Goal: Task Accomplishment & Management: Manage account settings

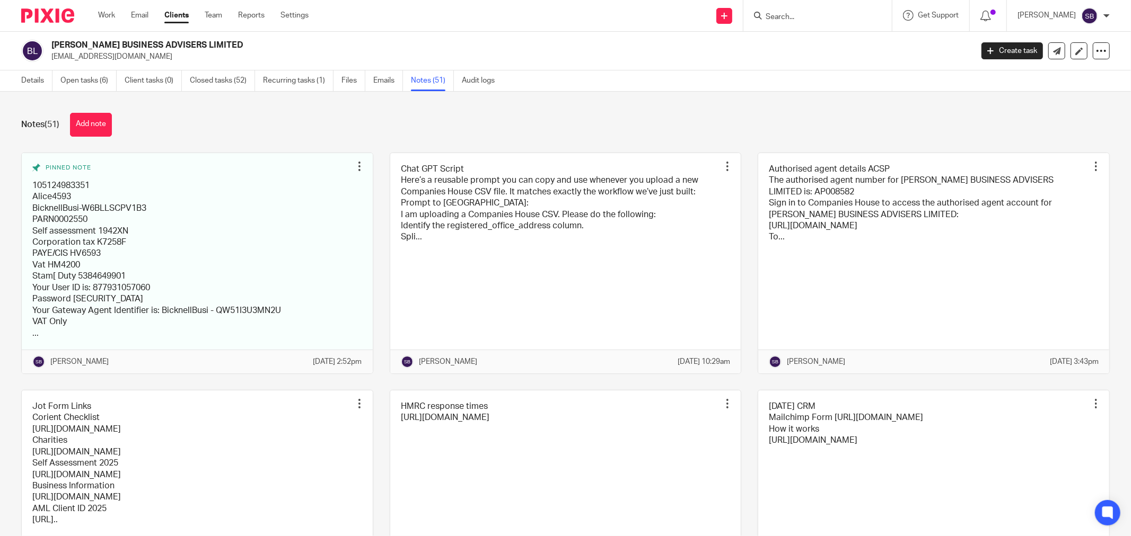
click at [822, 16] on input "Search" at bounding box center [811, 18] width 95 height 10
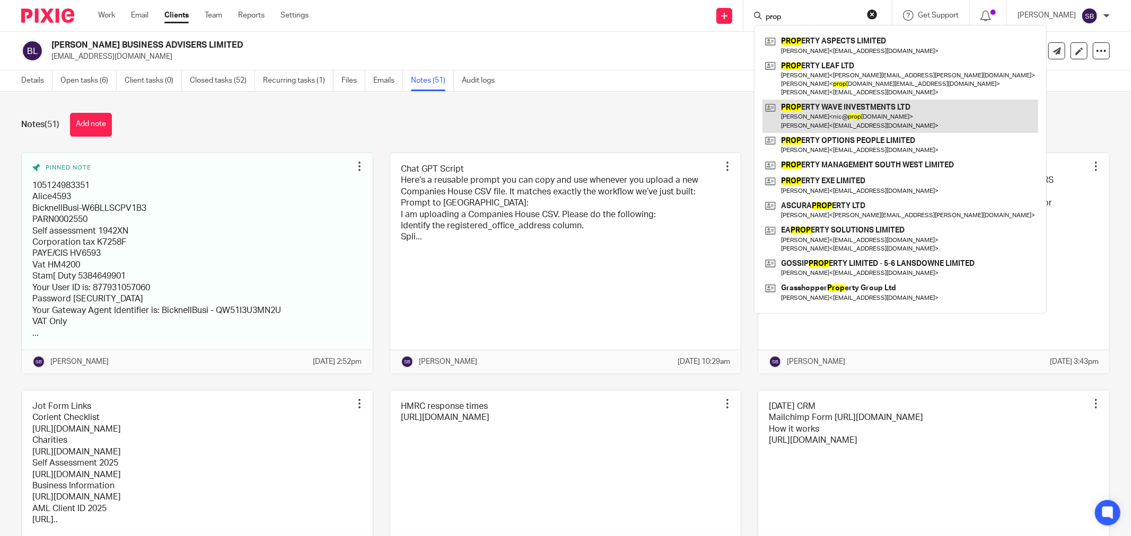
type input "prop"
click at [860, 111] on link at bounding box center [900, 116] width 276 height 33
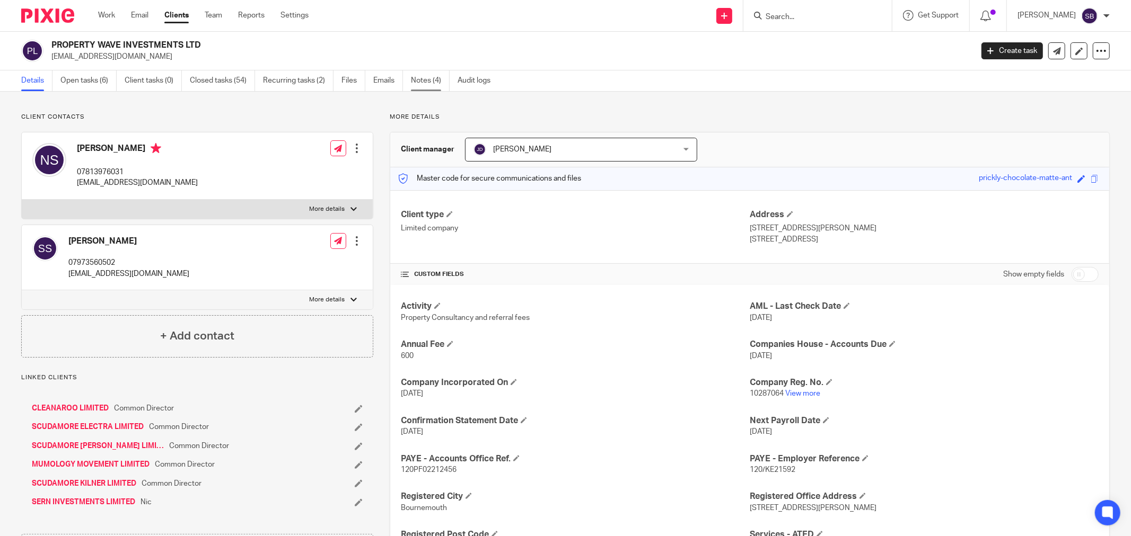
click at [416, 82] on link "Notes (4)" at bounding box center [430, 80] width 39 height 21
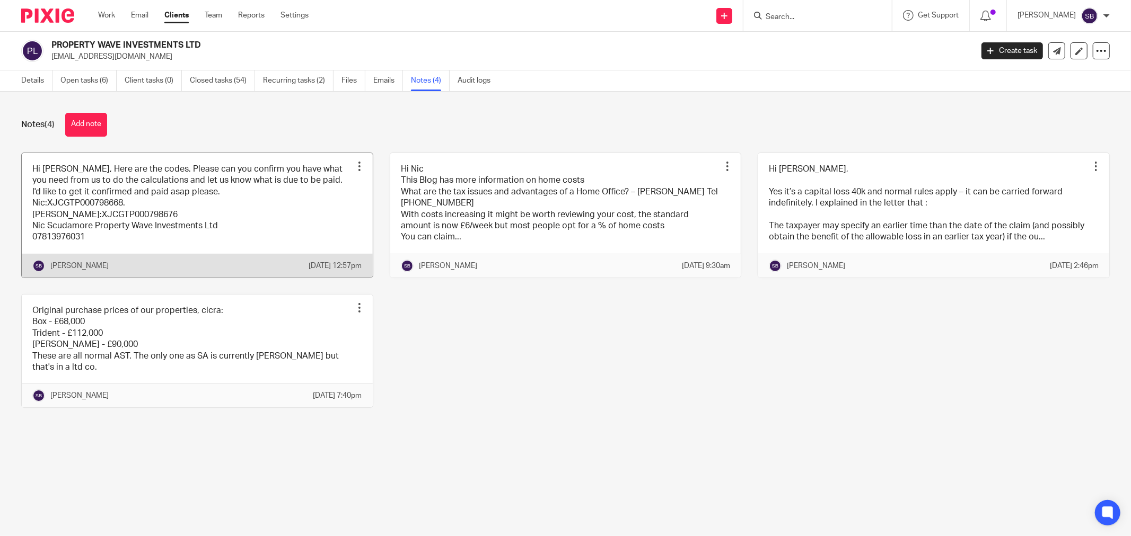
click at [256, 211] on link at bounding box center [197, 215] width 351 height 125
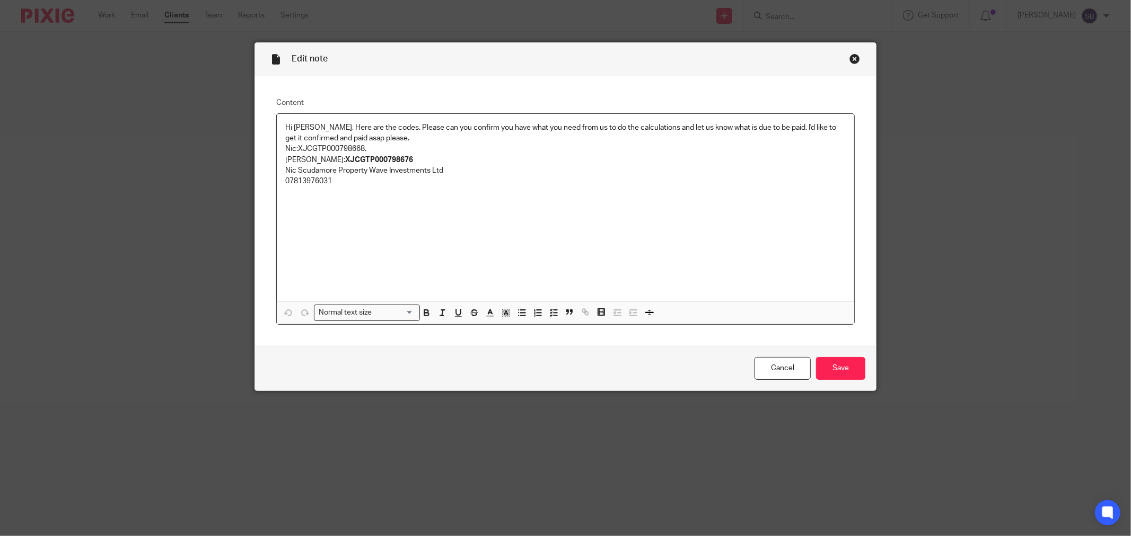
click at [430, 156] on p "Hi Steve, Here are the codes. Please can you confirm you have what you need fro…" at bounding box center [565, 143] width 560 height 43
click at [306, 174] on p at bounding box center [565, 170] width 560 height 11
drag, startPoint x: 293, startPoint y: 147, endPoint x: 367, endPoint y: 145, distance: 74.2
click at [367, 145] on p "Hi Steve, Here are the codes. Please can you confirm you have what you need fro…" at bounding box center [565, 143] width 560 height 43
click at [436, 153] on p "Hi Steve, Here are the codes. Please can you confirm you have what you need fro…" at bounding box center [565, 143] width 560 height 43
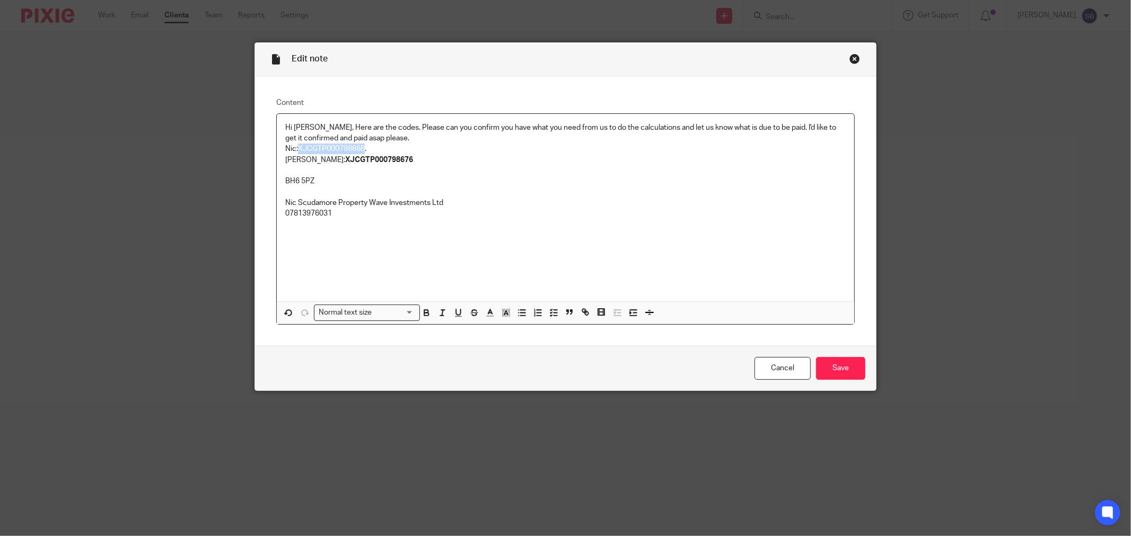
drag, startPoint x: 295, startPoint y: 149, endPoint x: 359, endPoint y: 147, distance: 64.2
click at [359, 147] on p "Hi Steve, Here are the codes. Please can you confirm you have what you need fro…" at bounding box center [565, 143] width 560 height 43
copy p "XJCGTP000798668"
click at [494, 222] on p at bounding box center [565, 224] width 560 height 11
drag, startPoint x: 279, startPoint y: 182, endPoint x: 319, endPoint y: 181, distance: 39.8
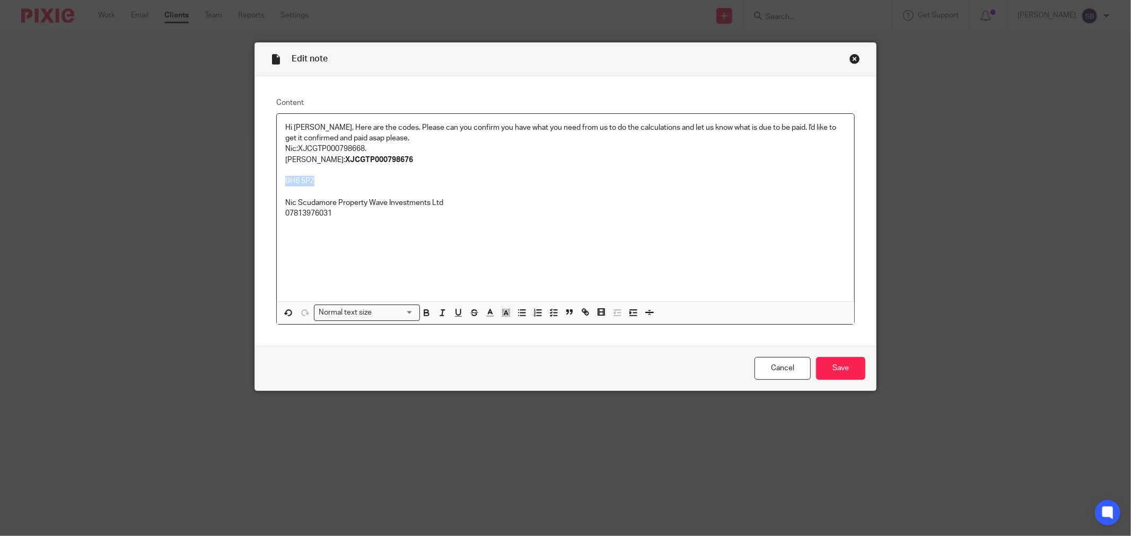
click at [319, 181] on div "Hi Steve, Here are the codes. Please can you confirm you have what you need fro…" at bounding box center [565, 208] width 577 height 188
copy p "BH6 5PZ"
click at [393, 225] on p at bounding box center [565, 224] width 560 height 11
drag, startPoint x: 301, startPoint y: 159, endPoint x: 385, endPoint y: 156, distance: 83.8
click at [385, 156] on p "Hi Steve, Here are the codes. Please can you confirm you have what you need fro…" at bounding box center [565, 143] width 560 height 43
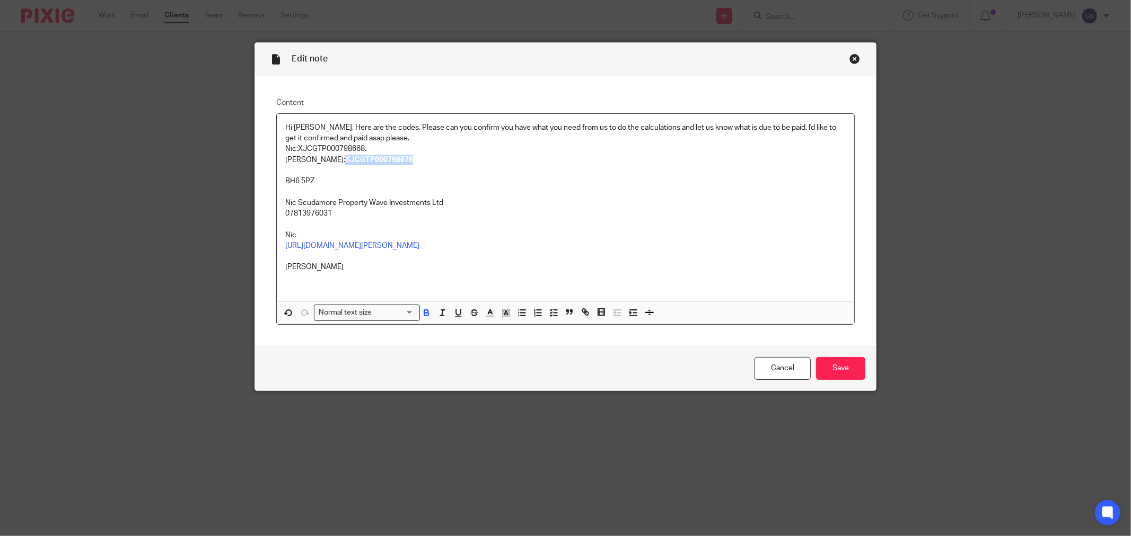
copy strong "XJCGTP000798676"
drag, startPoint x: 282, startPoint y: 182, endPoint x: 312, endPoint y: 179, distance: 29.8
click at [312, 179] on p "BH6 5PZ" at bounding box center [565, 181] width 560 height 11
copy p "BH6 5PZ"
click at [322, 285] on div "Hi Steve, Here are the codes. Please can you confirm you have what you need fro…" at bounding box center [565, 208] width 577 height 188
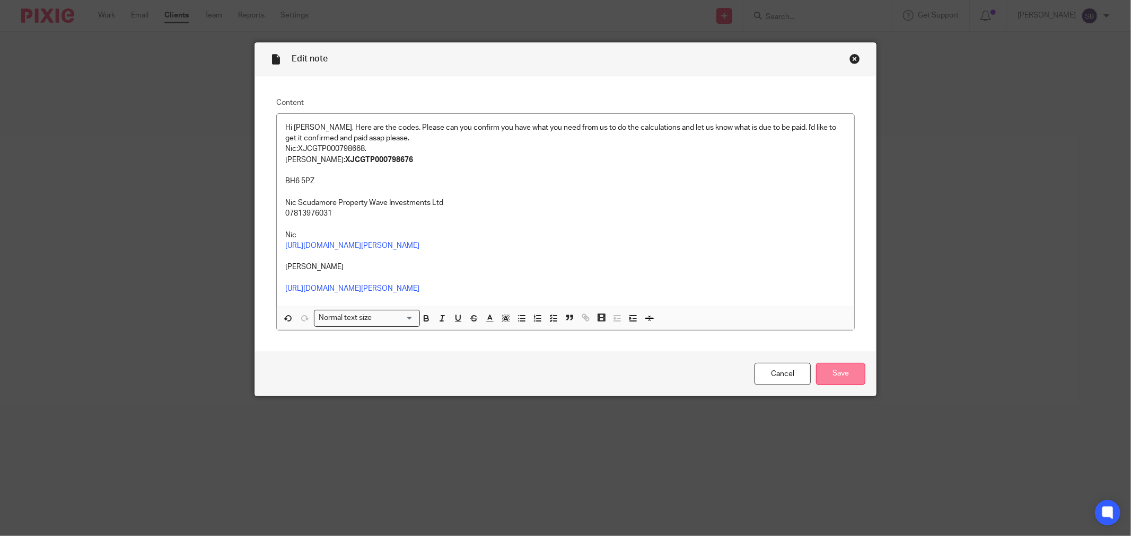
click at [843, 386] on input "Save" at bounding box center [840, 374] width 49 height 23
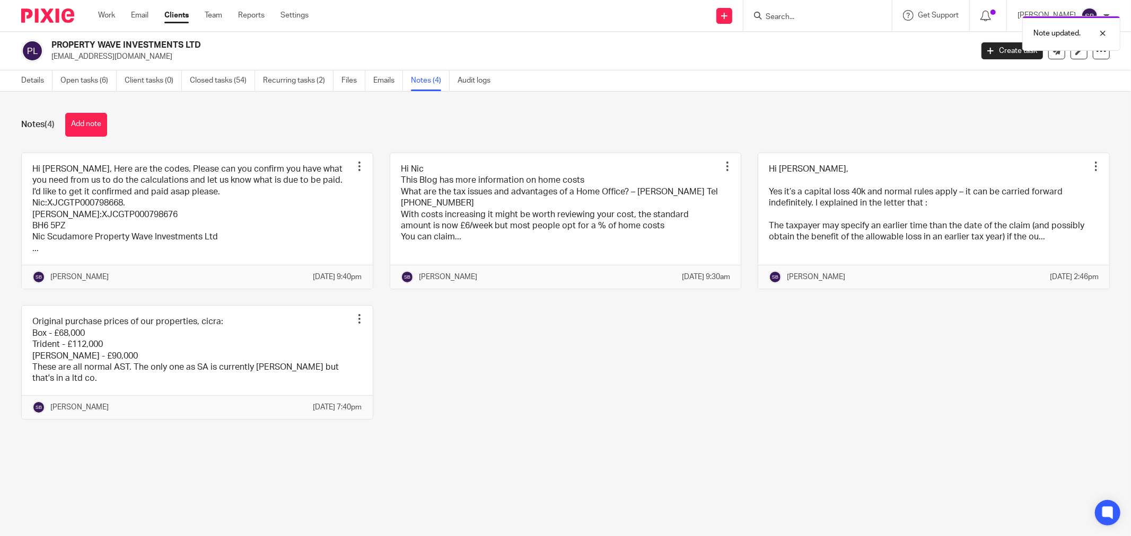
click at [800, 16] on div "Note updated." at bounding box center [843, 31] width 555 height 40
click at [809, 14] on input "Search" at bounding box center [811, 18] width 95 height 10
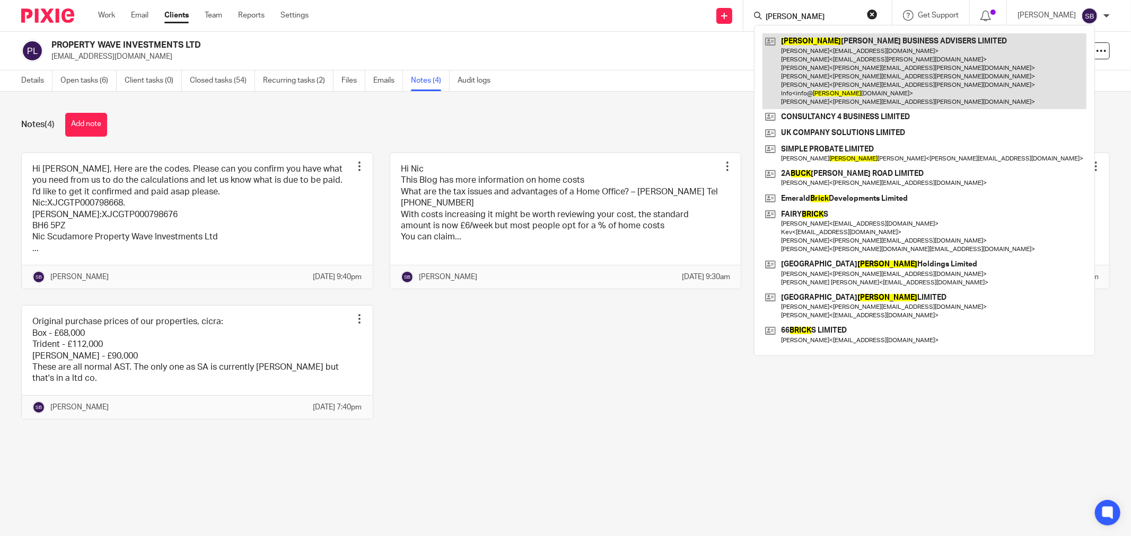
type input "bick"
click at [837, 55] on link at bounding box center [924, 71] width 324 height 76
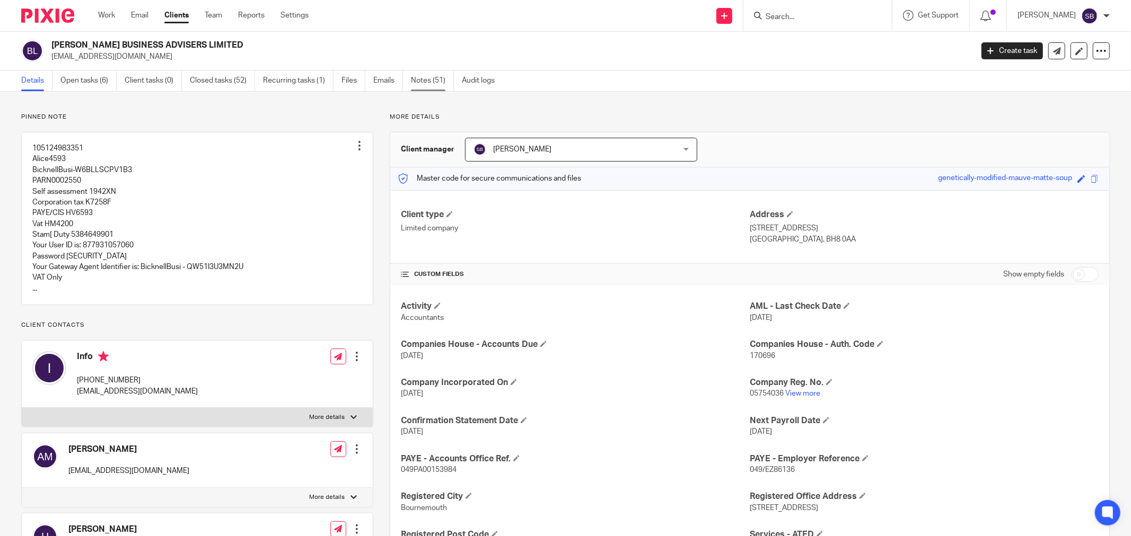
click at [427, 82] on link "Notes (51)" at bounding box center [432, 80] width 43 height 21
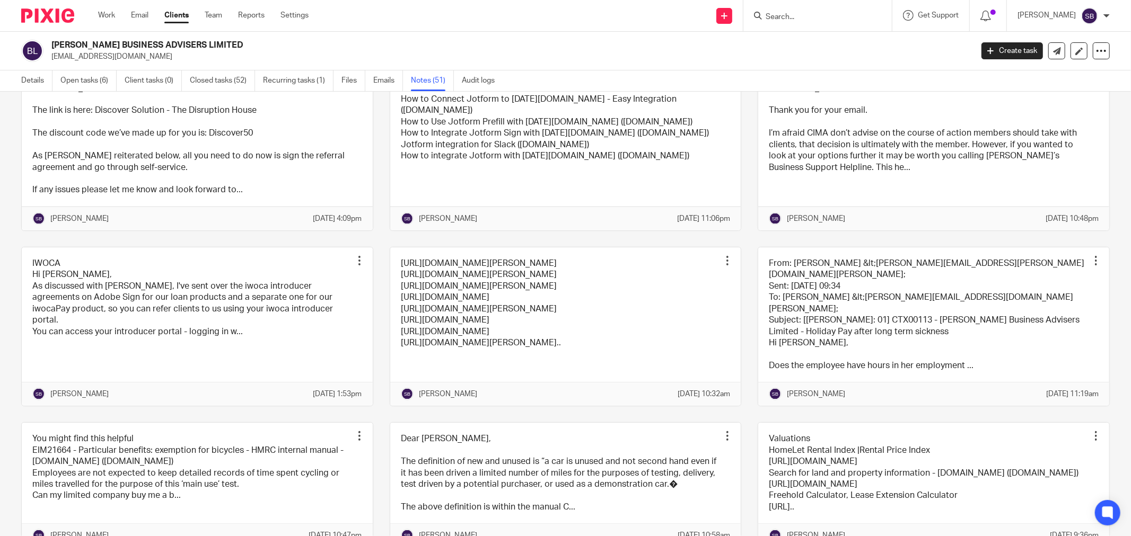
scroll to position [1295, 0]
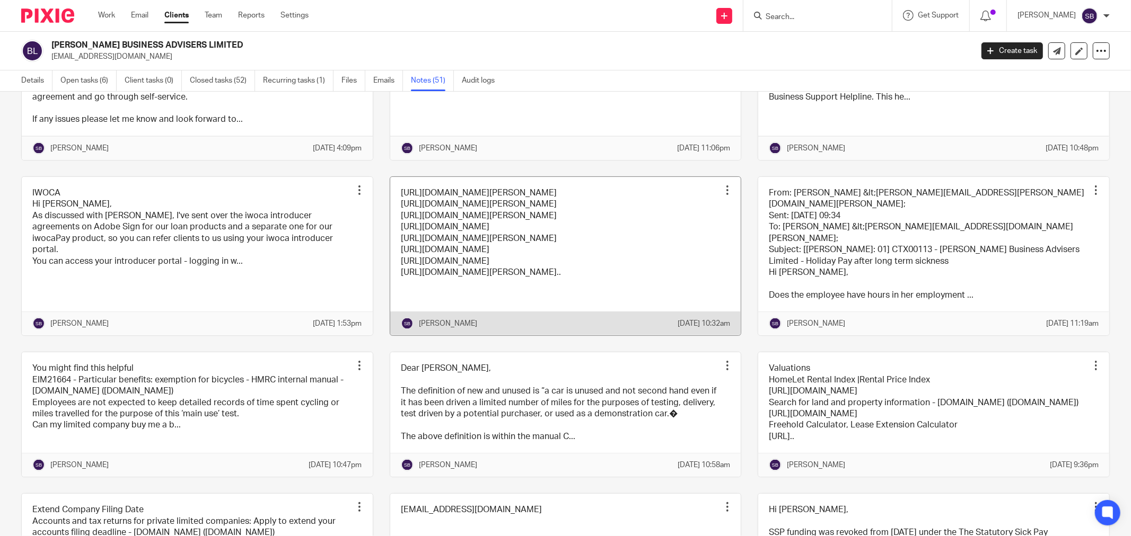
click at [597, 330] on link at bounding box center [565, 256] width 351 height 158
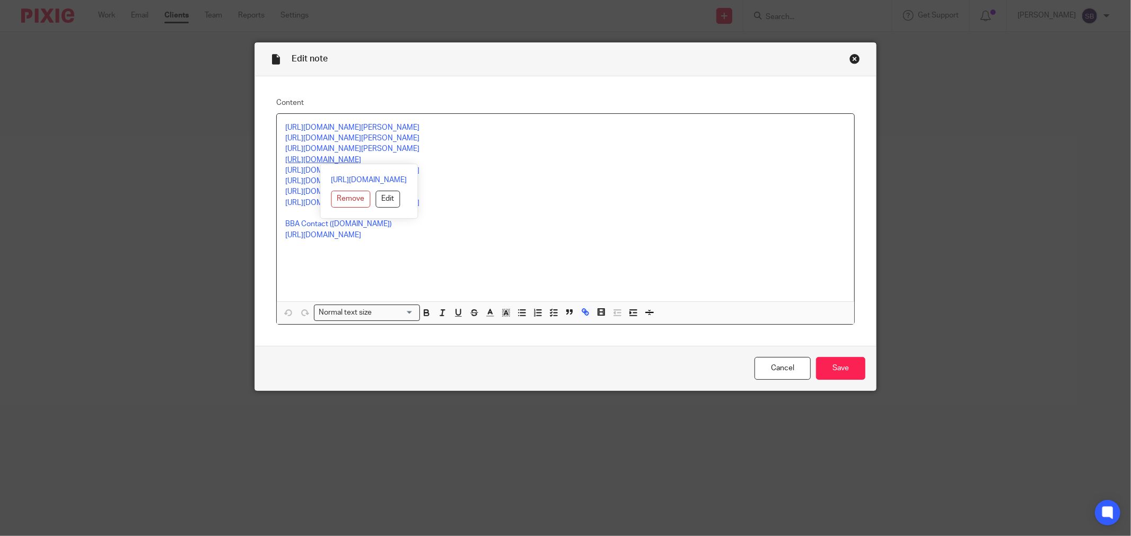
drag, startPoint x: 279, startPoint y: 160, endPoint x: 429, endPoint y: 157, distance: 150.5
click at [429, 157] on div "https://calendly.com/bridget-101/30min https://calendly.com/jayne-55/30min http…" at bounding box center [565, 208] width 577 height 188
copy link "https://calendly.com/bicknellbusiness/30min"
click at [851, 58] on div "Close this dialog window" at bounding box center [854, 59] width 11 height 11
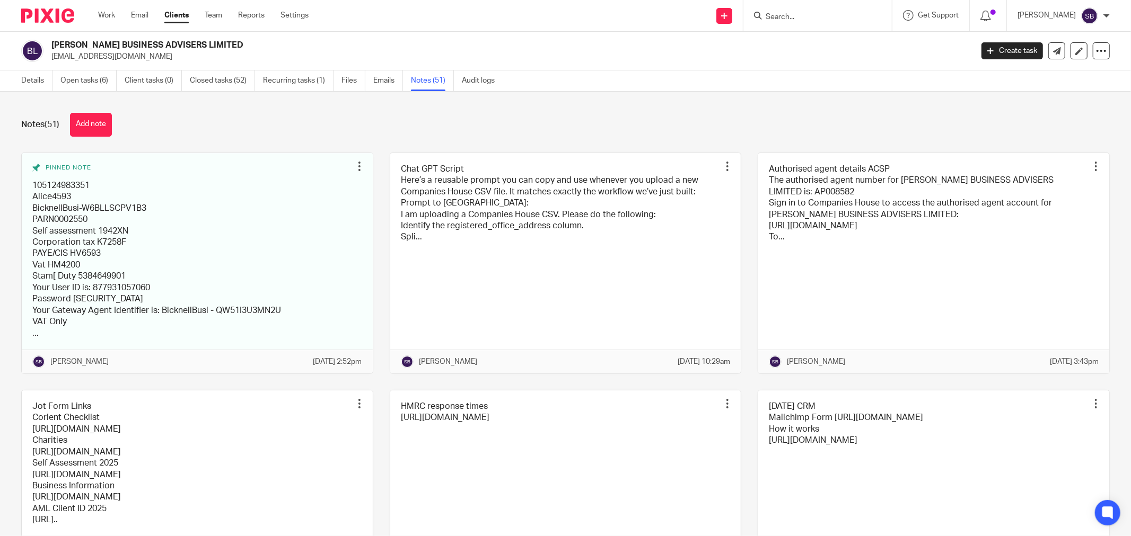
click at [833, 20] on input "Search" at bounding box center [811, 18] width 95 height 10
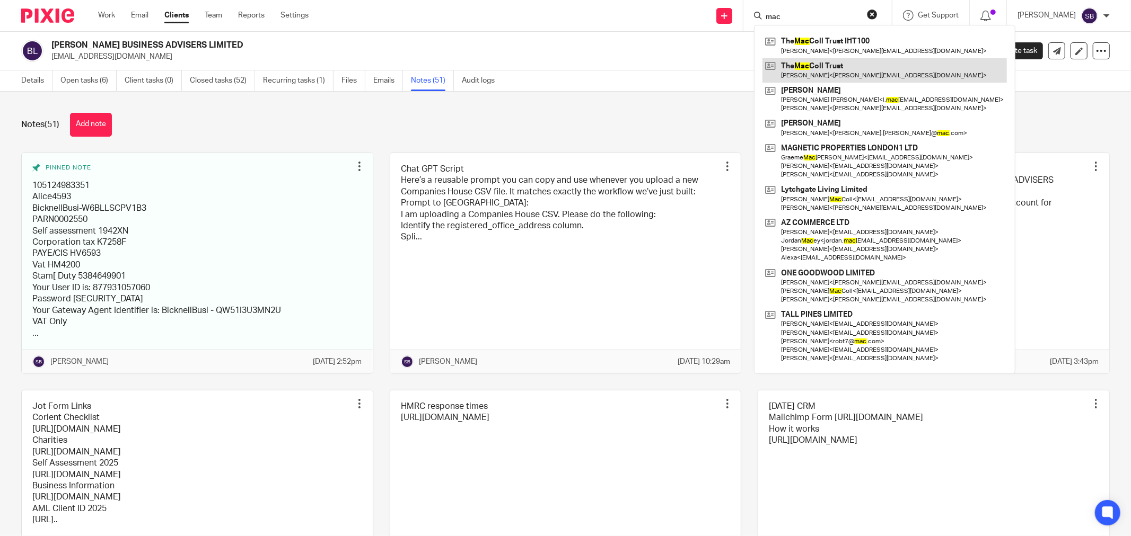
type input "mac"
click at [851, 66] on link at bounding box center [884, 70] width 244 height 24
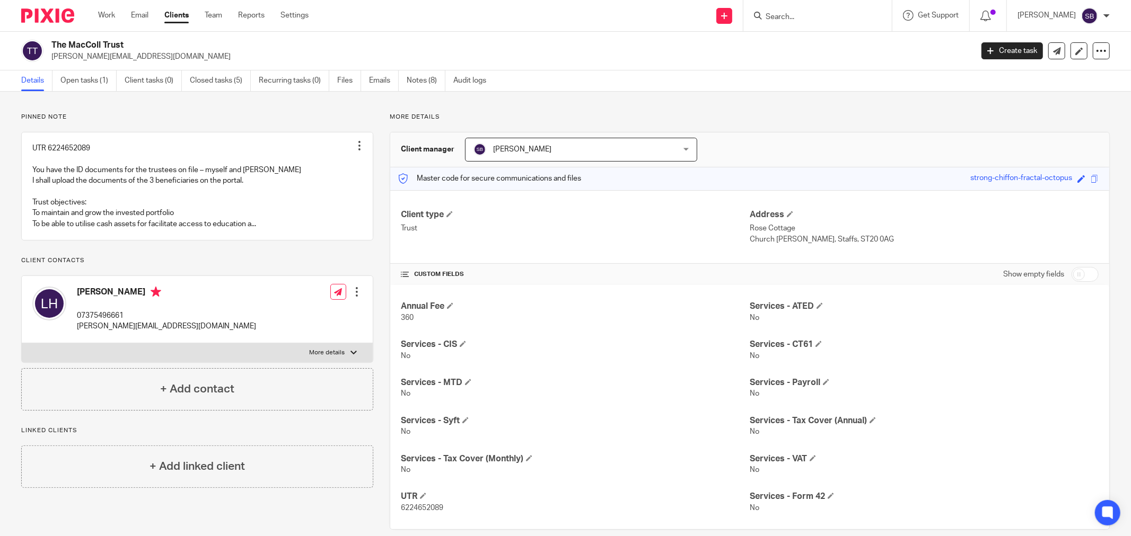
click at [810, 16] on input "Search" at bounding box center [811, 18] width 95 height 10
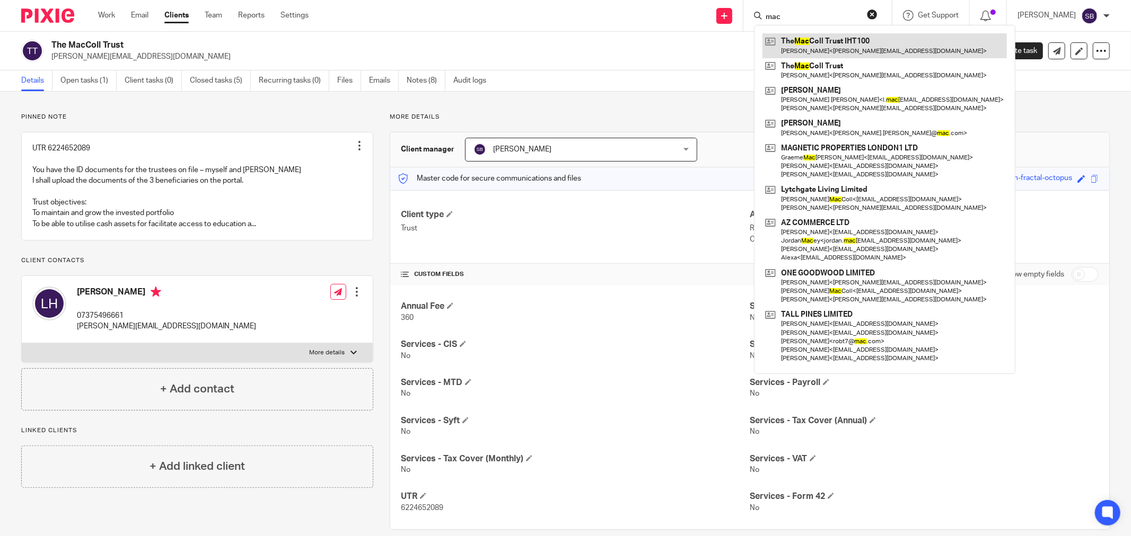
type input "mac"
click at [836, 40] on link at bounding box center [884, 45] width 244 height 24
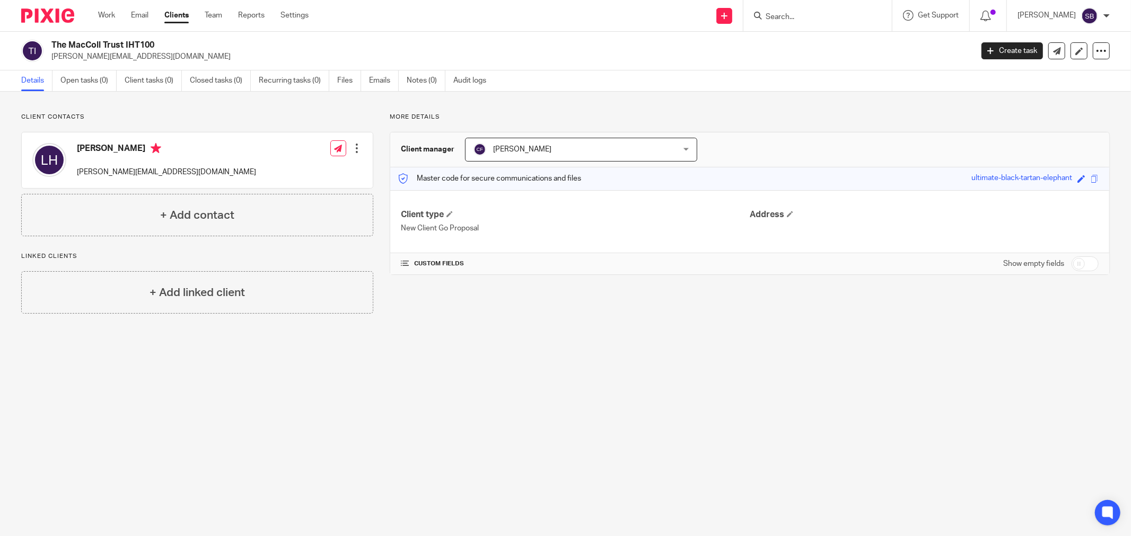
click at [808, 18] on input "Search" at bounding box center [811, 18] width 95 height 10
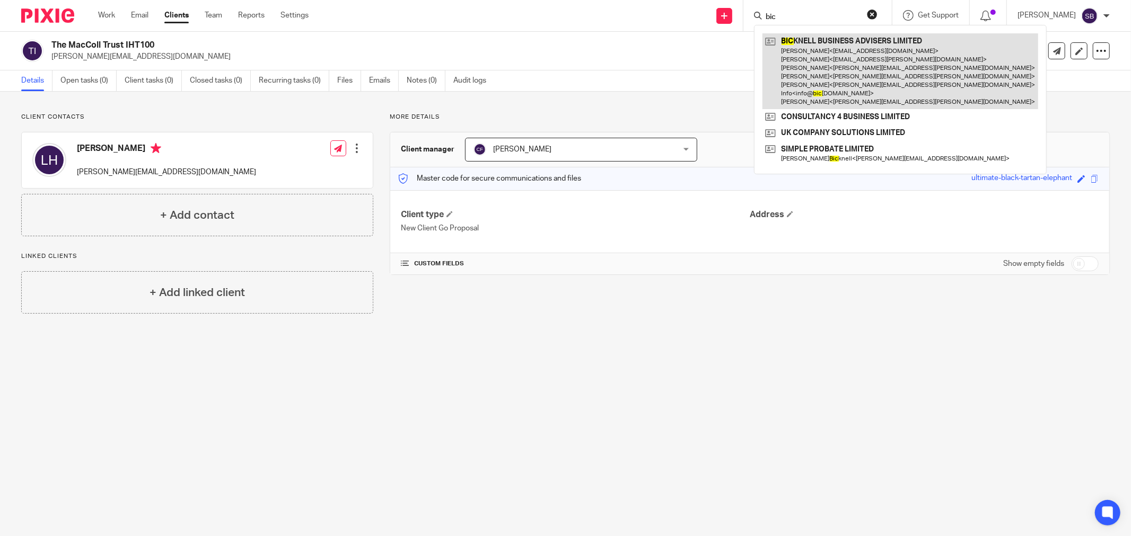
type input "bic"
click at [872, 43] on link at bounding box center [900, 71] width 276 height 76
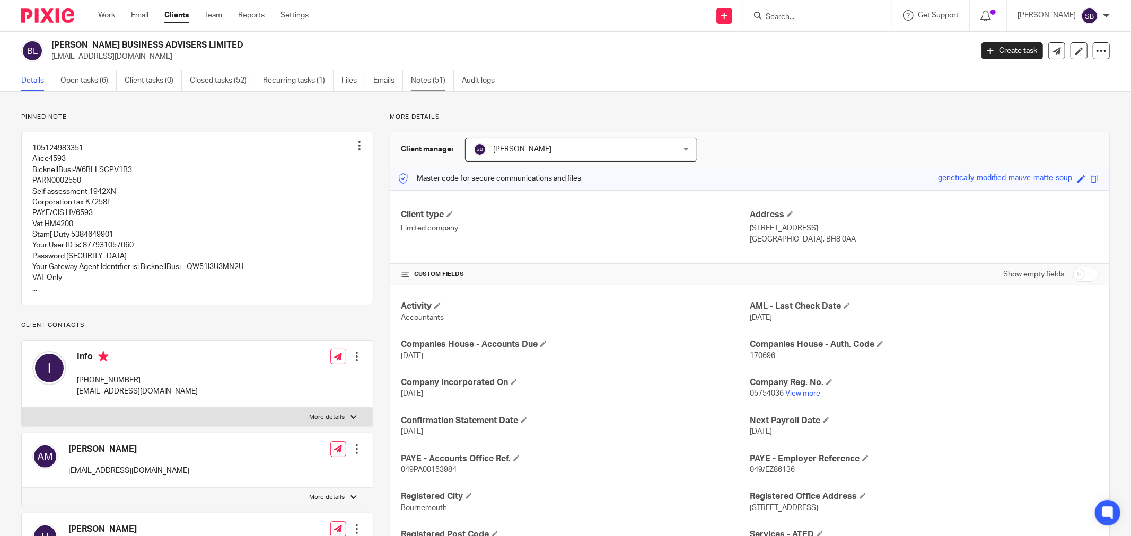
click at [418, 80] on link "Notes (51)" at bounding box center [432, 80] width 43 height 21
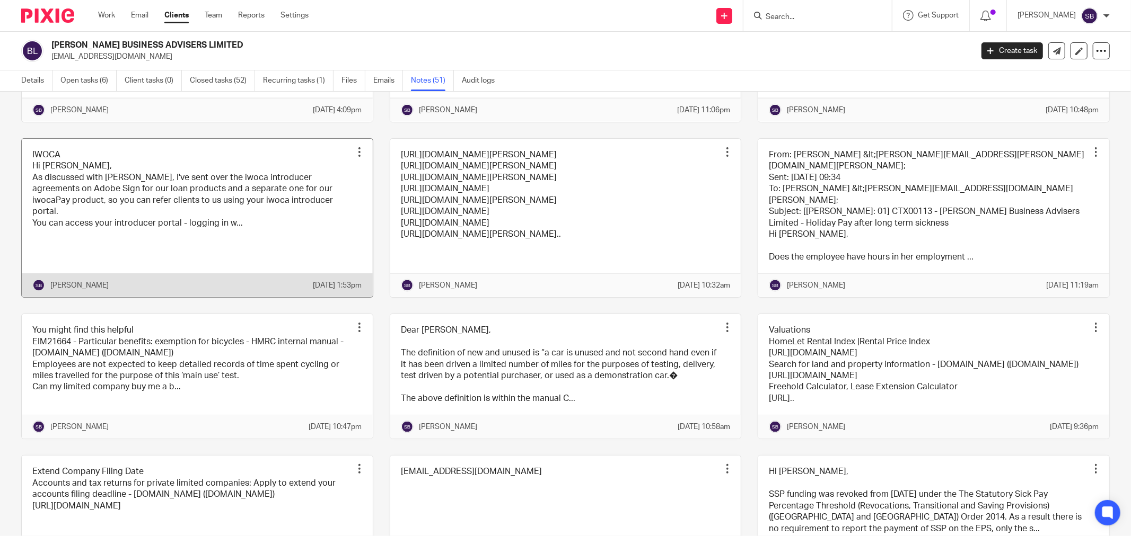
scroll to position [1354, 0]
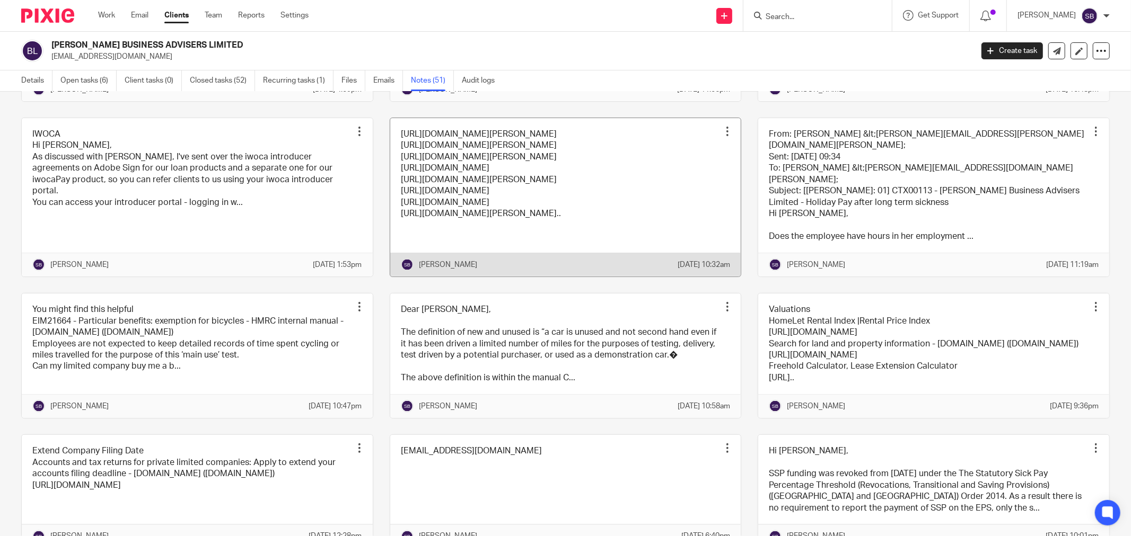
click at [624, 263] on link at bounding box center [565, 197] width 351 height 158
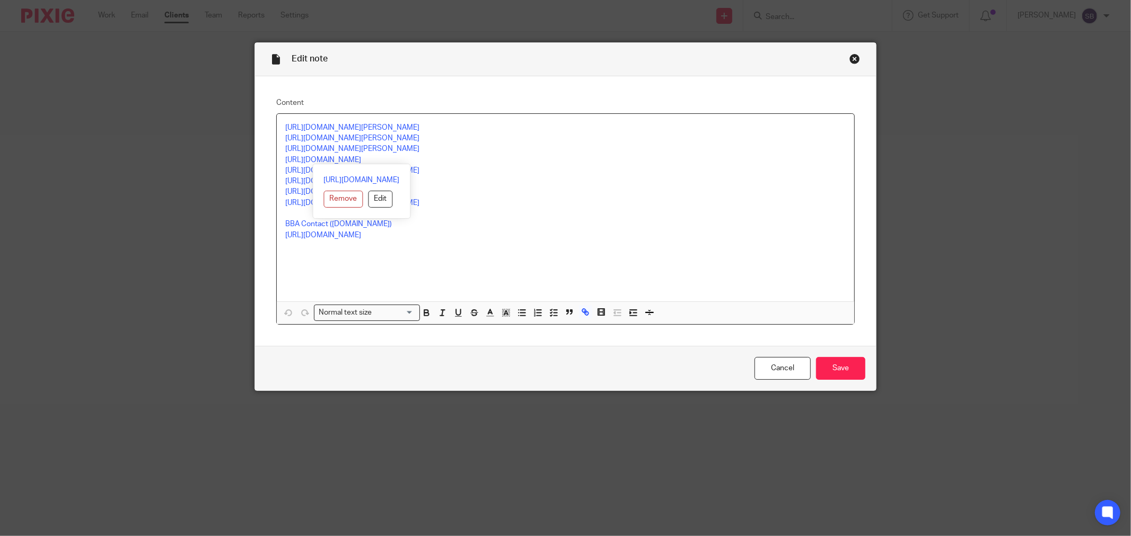
drag, startPoint x: 280, startPoint y: 162, endPoint x: 438, endPoint y: 160, distance: 158.0
click at [438, 160] on p "https://calendly.com/bicknellbusiness/30min" at bounding box center [565, 160] width 560 height 11
copy link "https://calendly.com/bicknellbusiness/30min"
click at [851, 55] on div "Close this dialog window" at bounding box center [854, 59] width 11 height 11
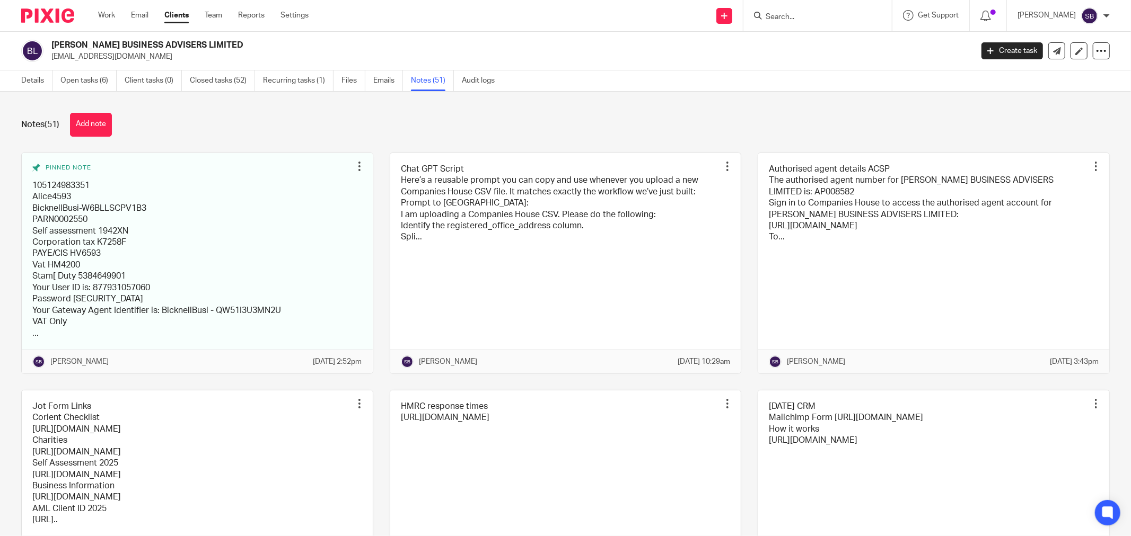
click at [829, 18] on input "Search" at bounding box center [811, 18] width 95 height 10
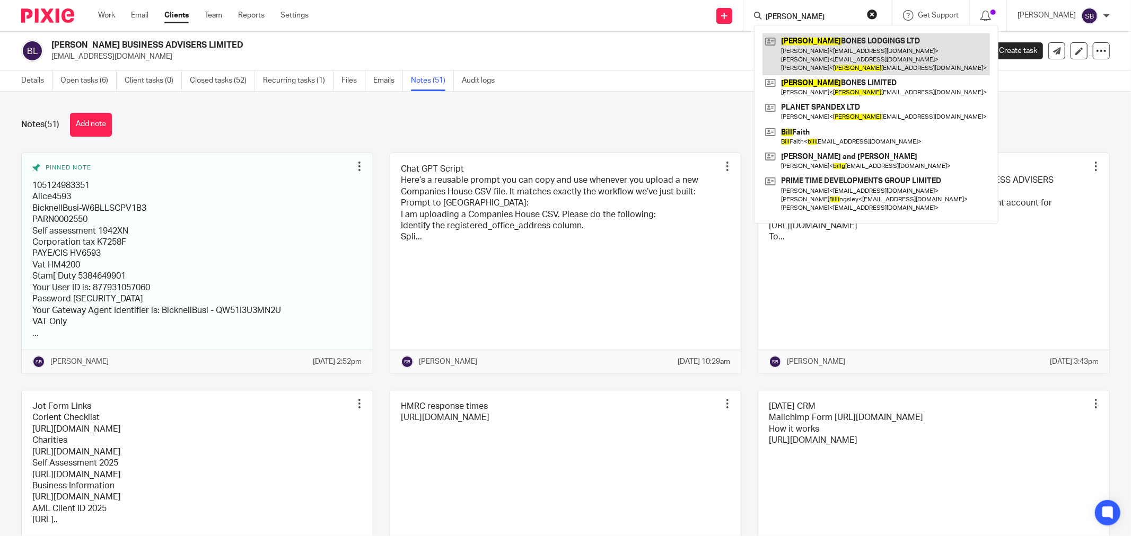
type input "billy"
click at [836, 56] on link at bounding box center [875, 54] width 227 height 42
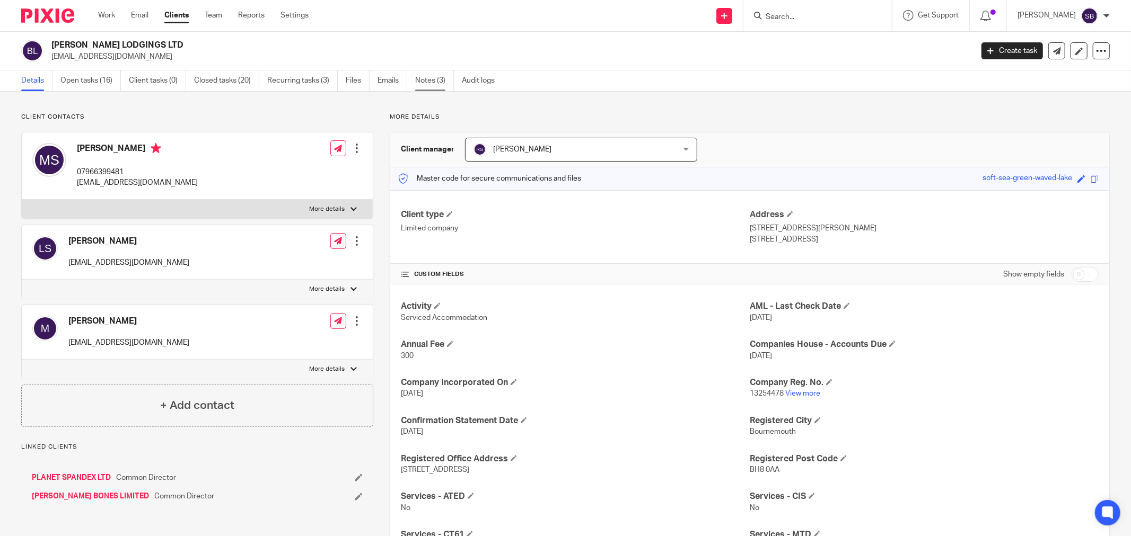
click at [436, 81] on link "Notes (3)" at bounding box center [434, 80] width 39 height 21
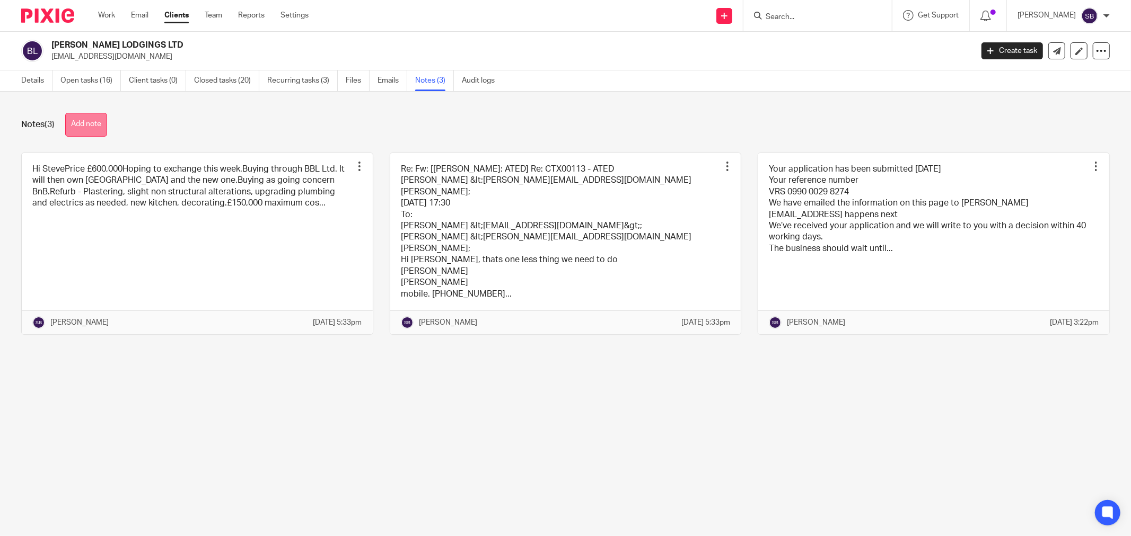
click at [78, 123] on button "Add note" at bounding box center [86, 125] width 42 height 24
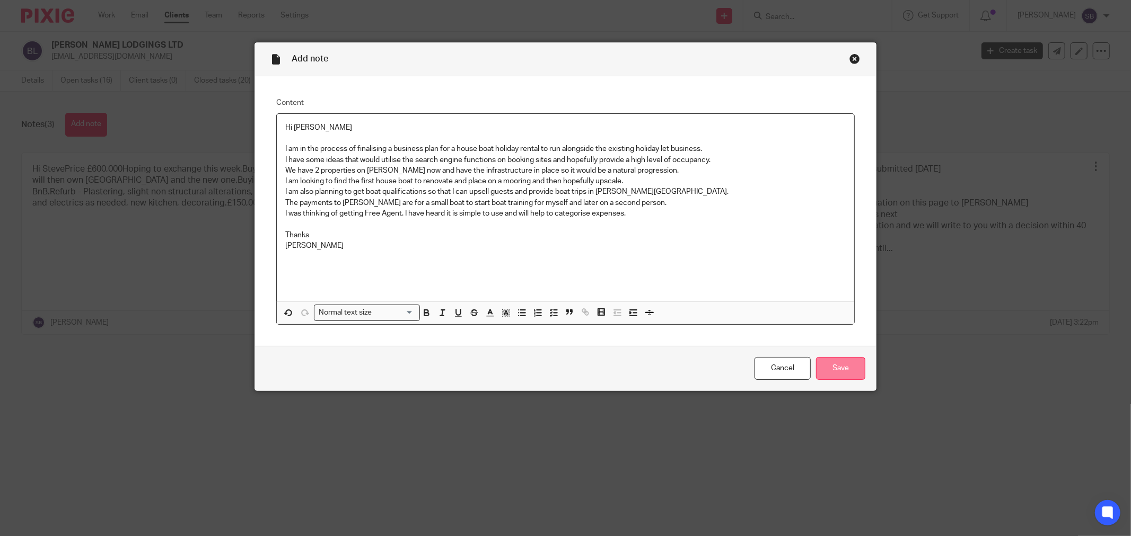
click at [853, 369] on input "Save" at bounding box center [840, 368] width 49 height 23
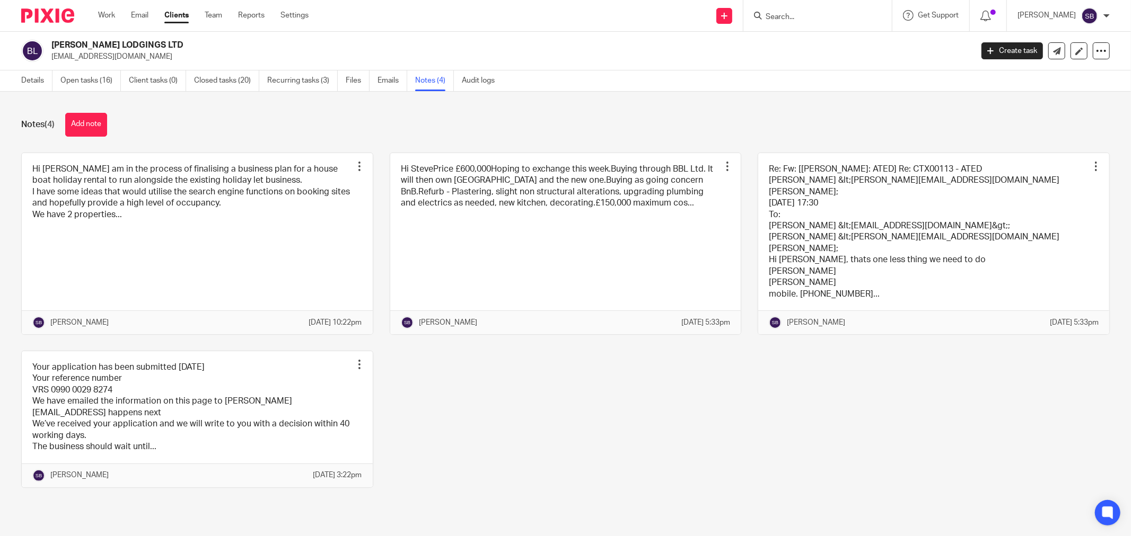
click input "Search"
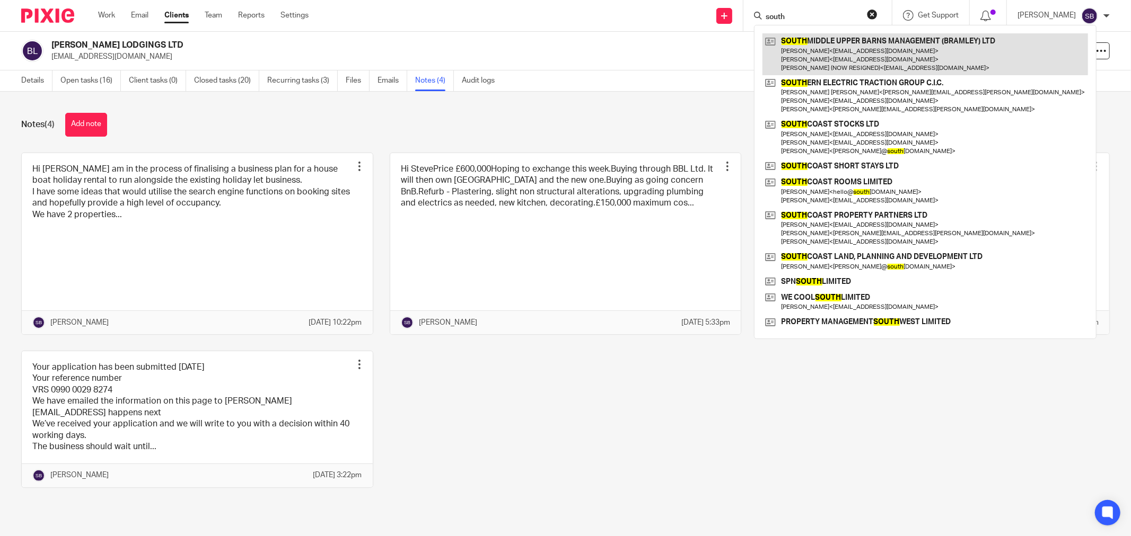
type input "south"
click link
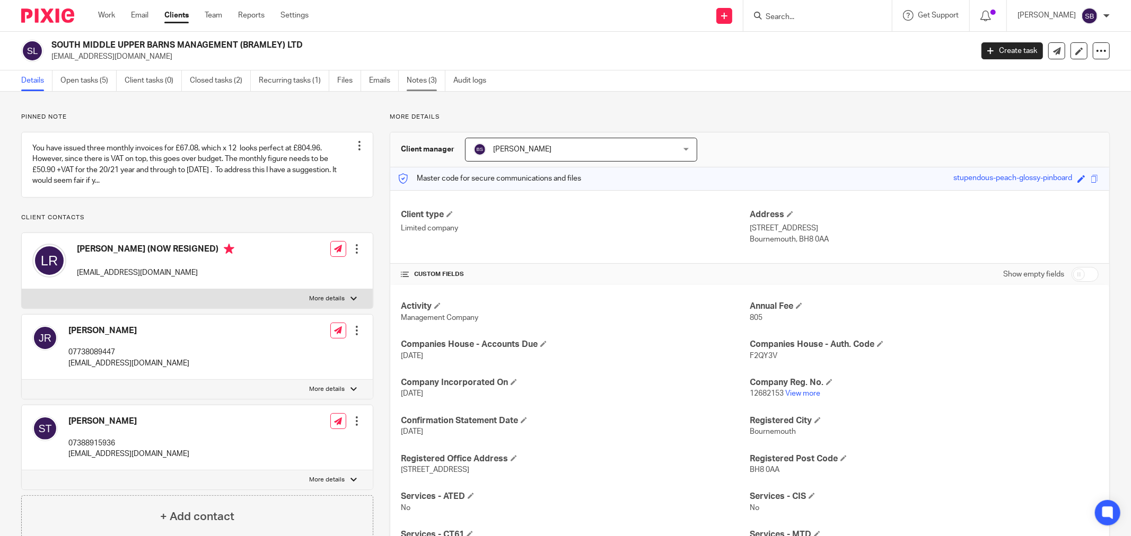
click at [425, 78] on link "Notes (3)" at bounding box center [426, 80] width 39 height 21
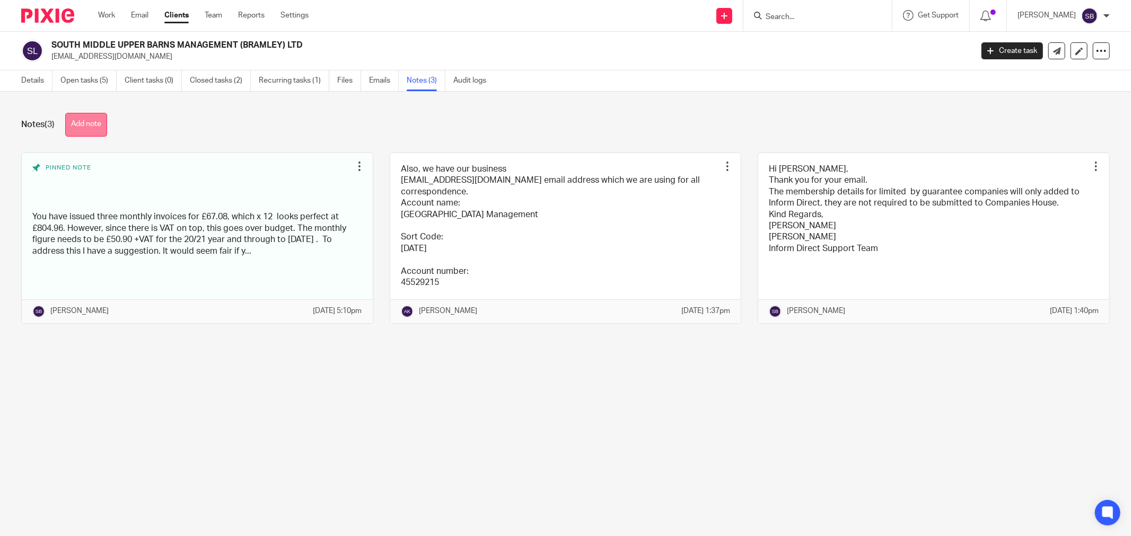
click at [76, 122] on button "Add note" at bounding box center [86, 125] width 42 height 24
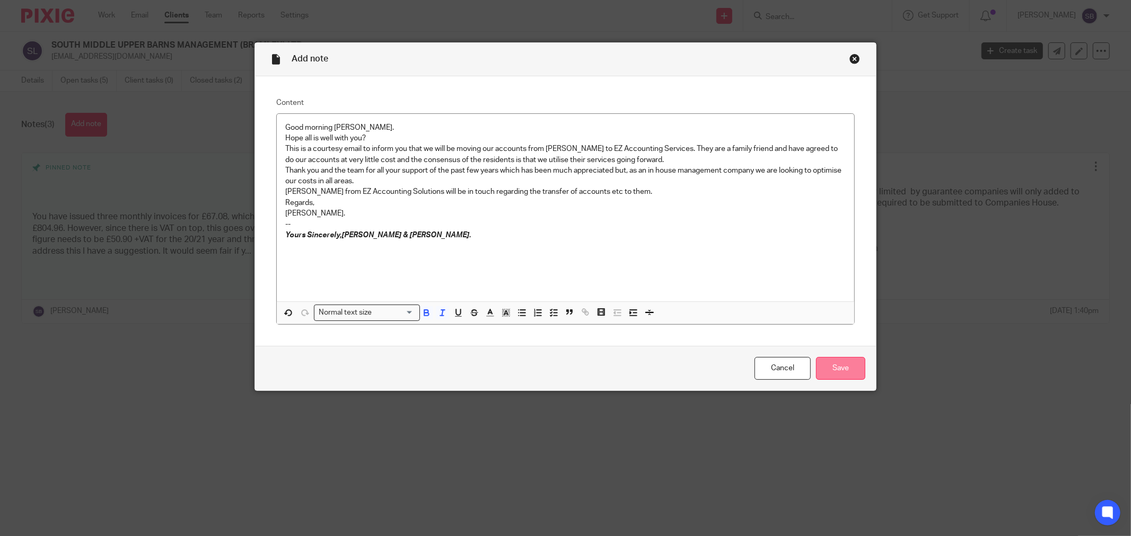
click at [837, 372] on input "Save" at bounding box center [840, 368] width 49 height 23
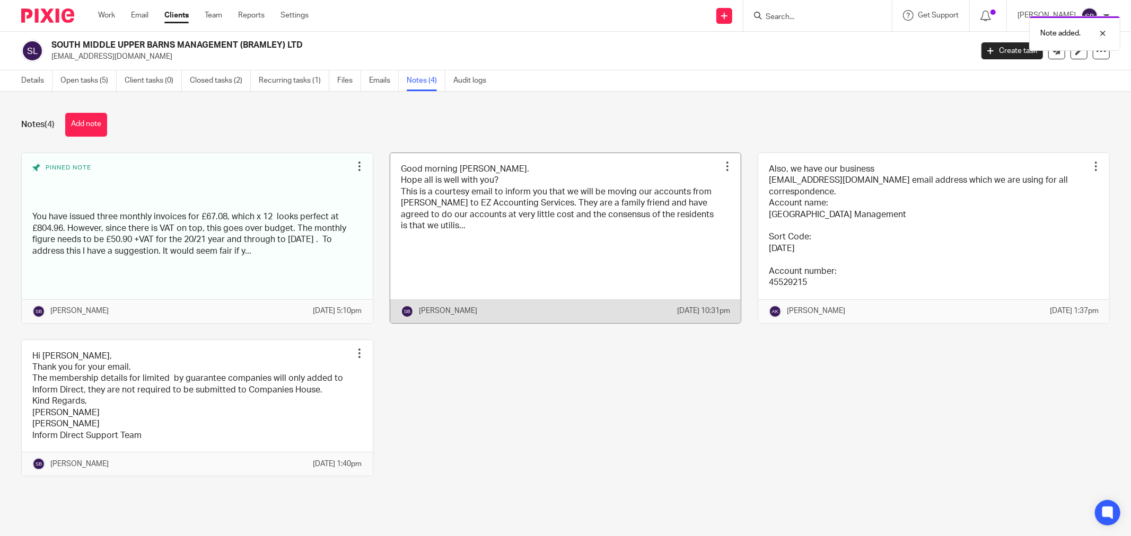
click at [722, 165] on div at bounding box center [727, 166] width 11 height 11
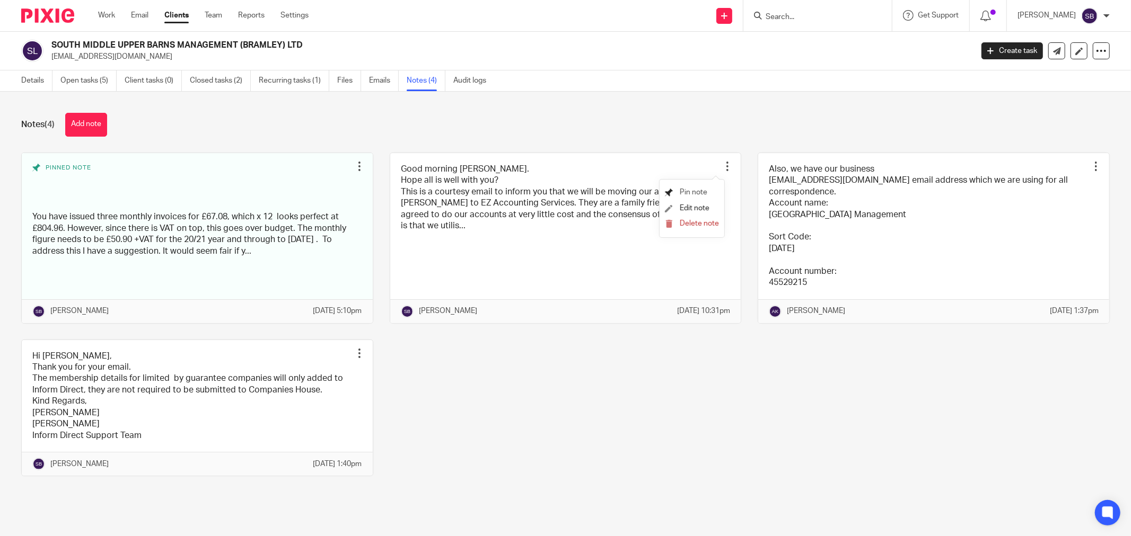
click at [706, 189] on span "Pin note" at bounding box center [693, 192] width 28 height 7
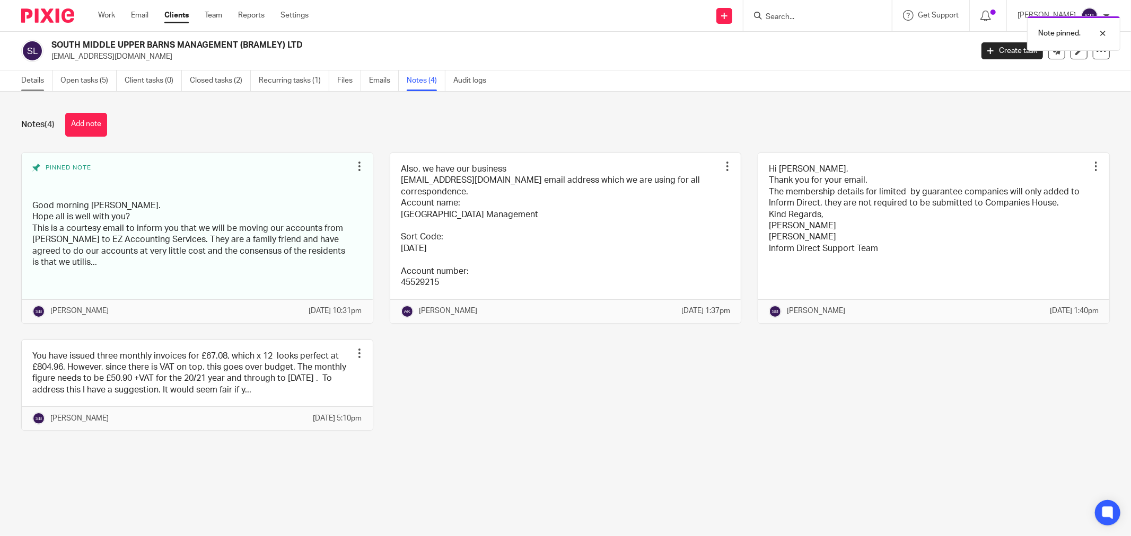
click at [21, 82] on link "Details" at bounding box center [36, 80] width 31 height 21
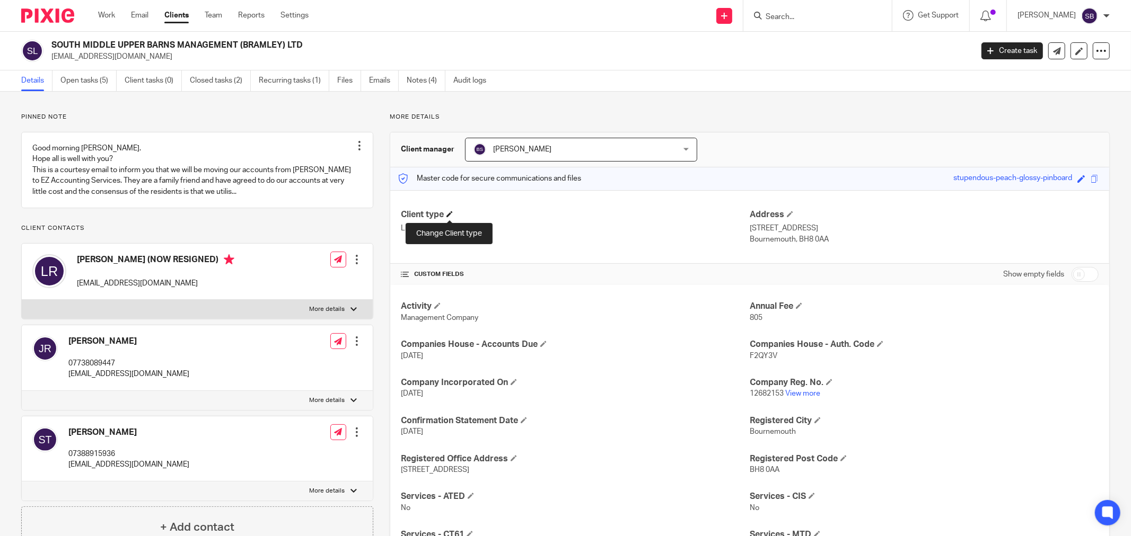
click at [448, 215] on span at bounding box center [449, 214] width 6 height 6
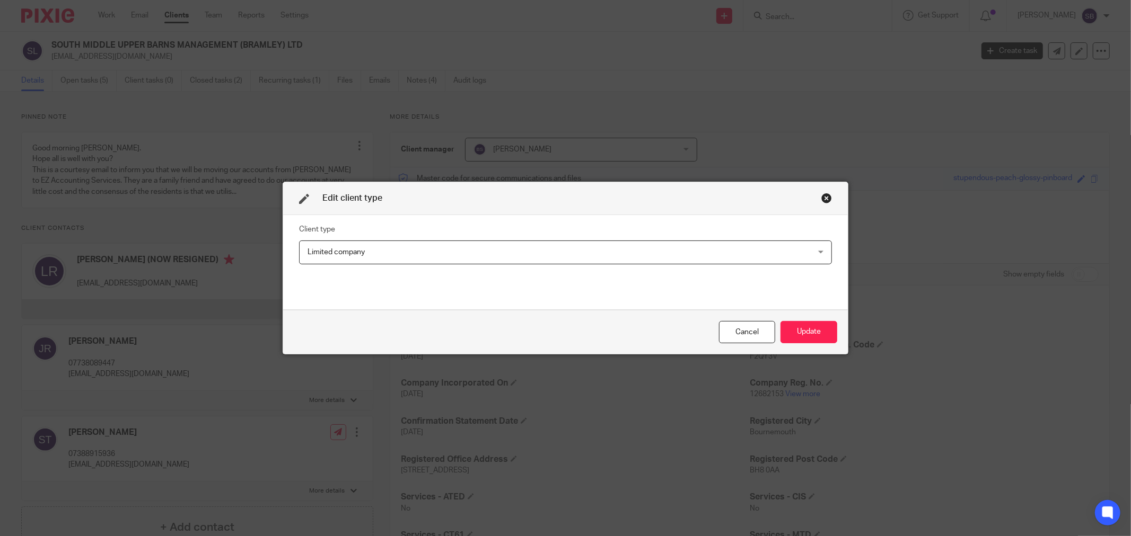
click at [395, 251] on span "Limited company" at bounding box center [516, 252] width 419 height 22
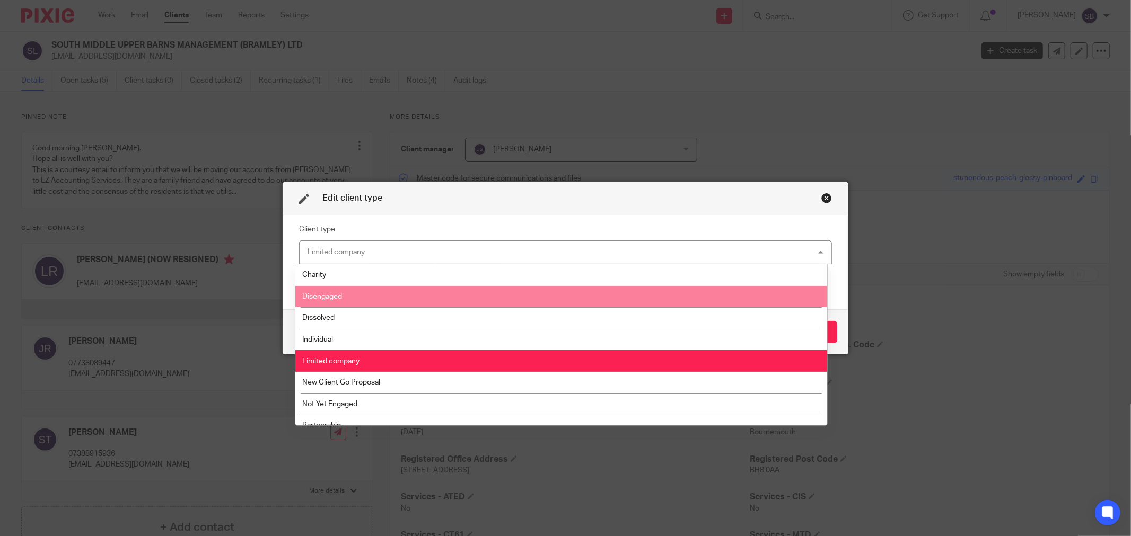
click at [385, 303] on li "Disengaged" at bounding box center [560, 297] width 531 height 22
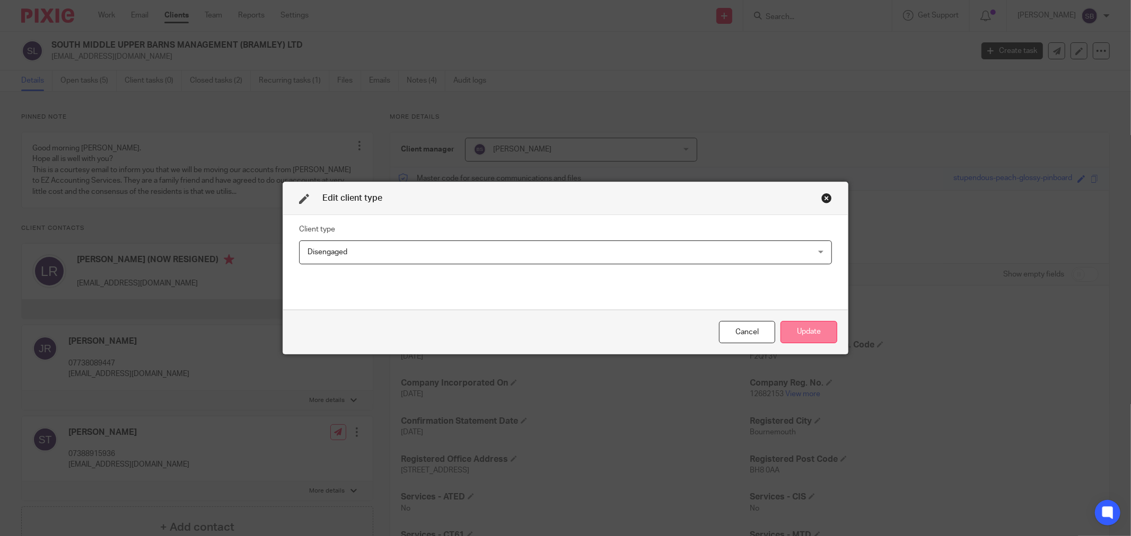
click at [810, 338] on button "Update" at bounding box center [808, 332] width 57 height 23
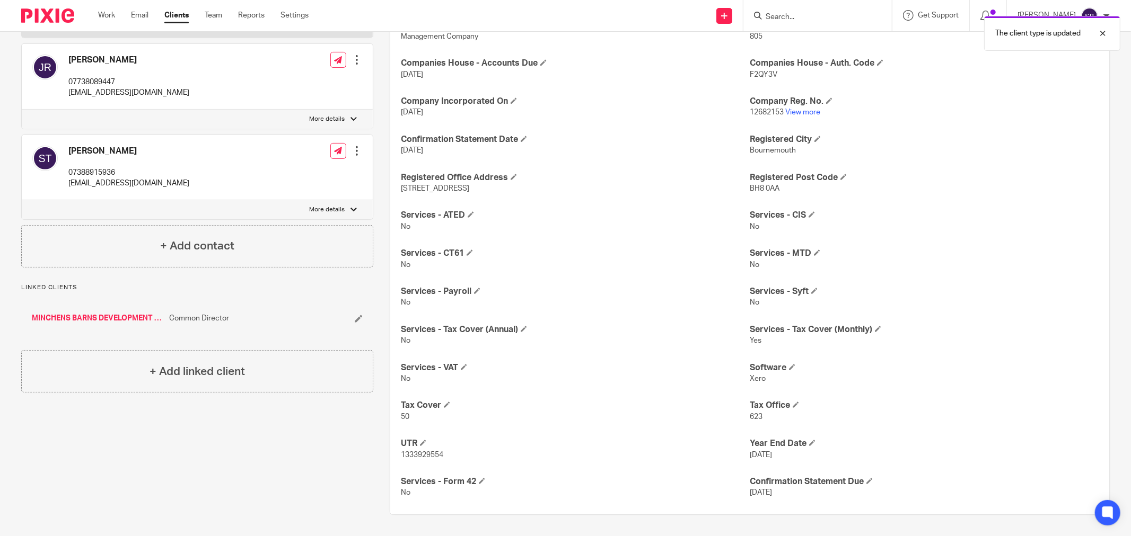
scroll to position [46, 0]
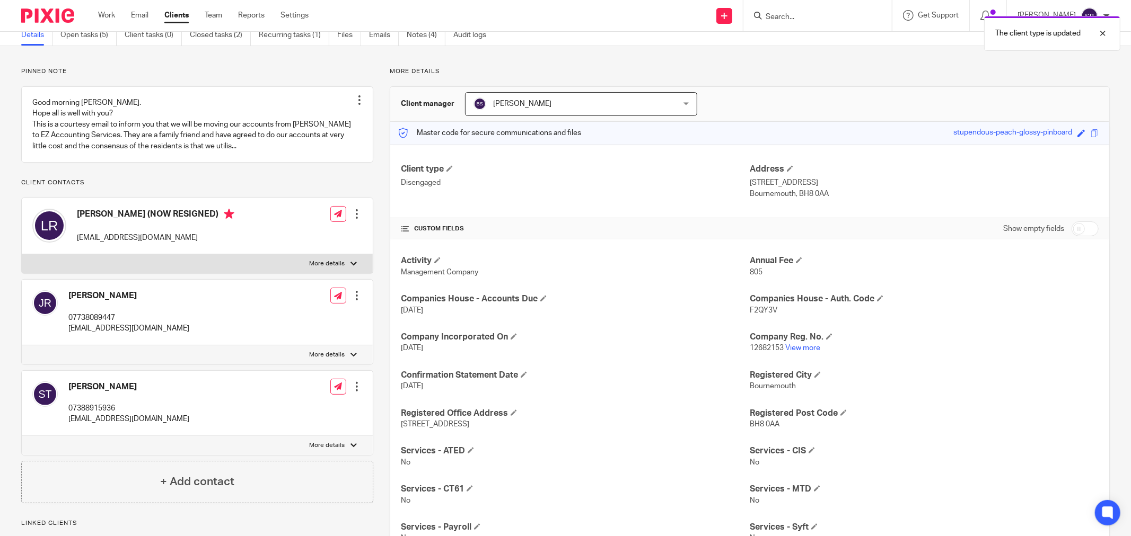
click at [1085, 229] on input "checkbox" at bounding box center [1084, 229] width 27 height 15
checkbox input "true"
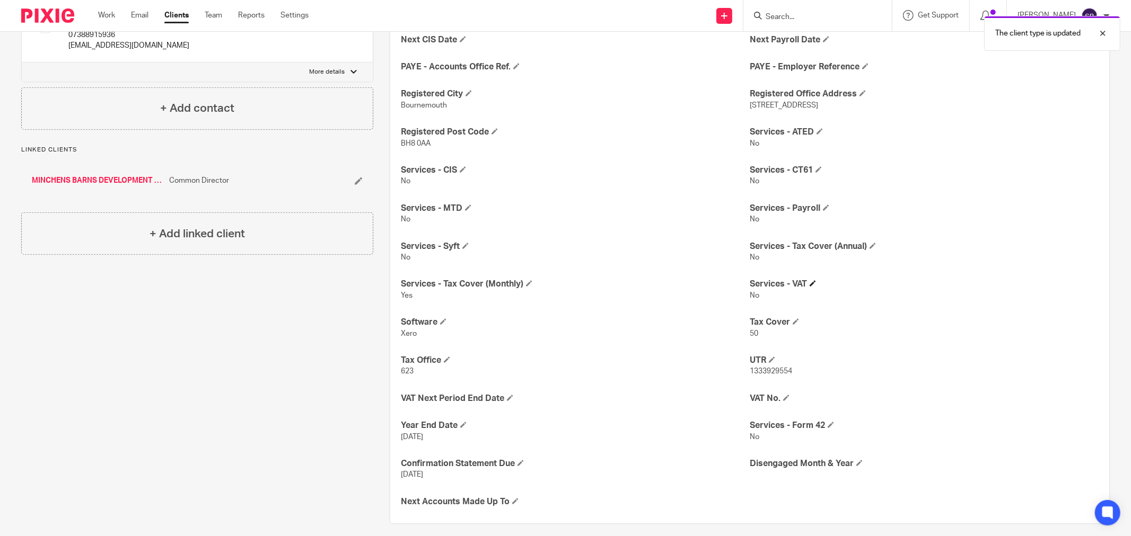
scroll to position [428, 0]
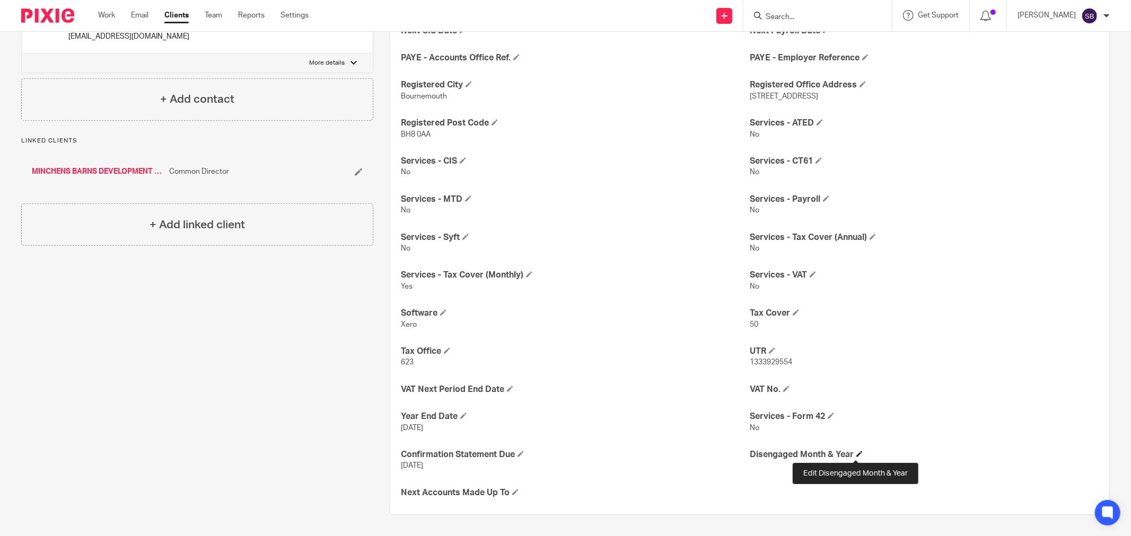
click at [856, 451] on span at bounding box center [859, 454] width 6 height 6
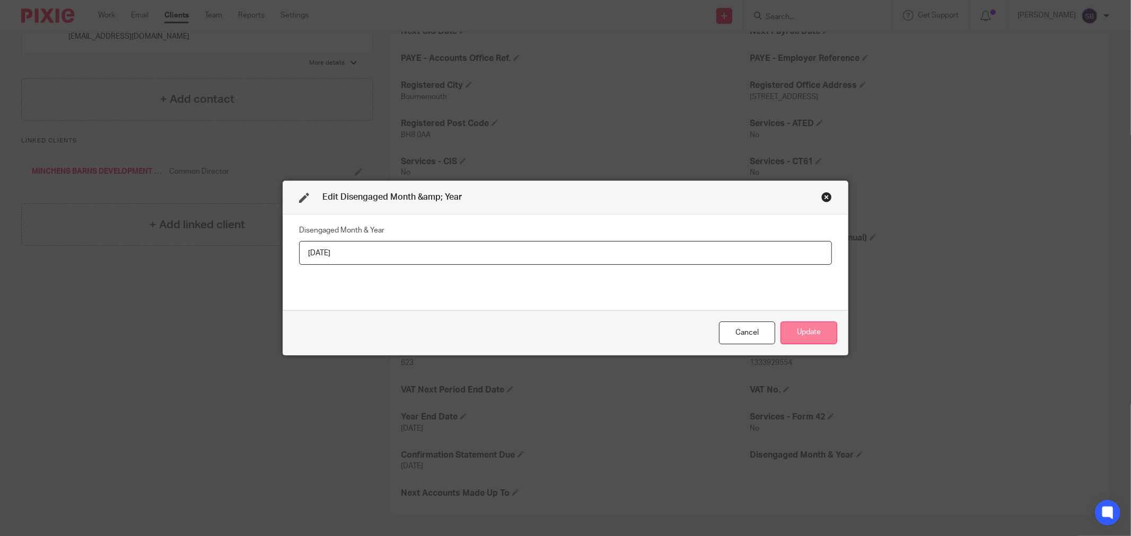
type input "[DATE]"
click at [820, 329] on button "Update" at bounding box center [808, 333] width 57 height 23
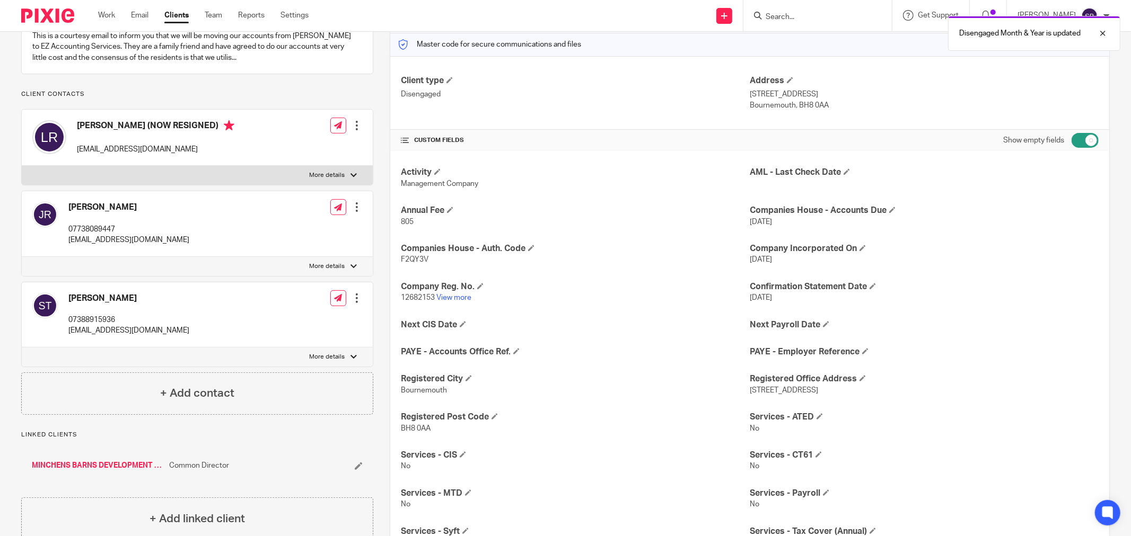
scroll to position [0, 0]
